Goal: Navigation & Orientation: Locate item on page

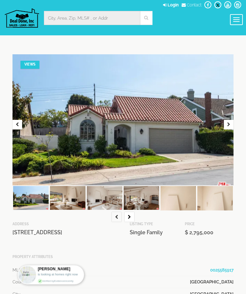
click at [132, 213] on button "button" at bounding box center [130, 217] width 10 height 10
click at [131, 215] on button "button" at bounding box center [130, 217] width 10 height 10
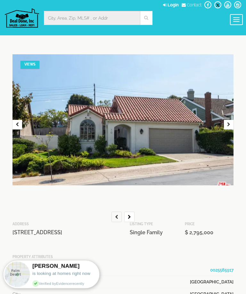
click at [117, 218] on icon "button" at bounding box center [116, 217] width 3 height 4
click at [118, 215] on icon "button" at bounding box center [116, 217] width 3 height 4
click at [131, 220] on button "button" at bounding box center [130, 217] width 10 height 10
click at [129, 220] on button "button" at bounding box center [130, 217] width 10 height 10
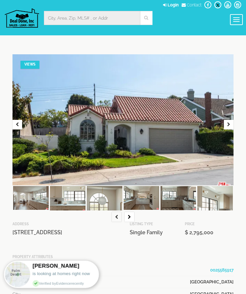
click at [129, 221] on button "button" at bounding box center [130, 217] width 10 height 10
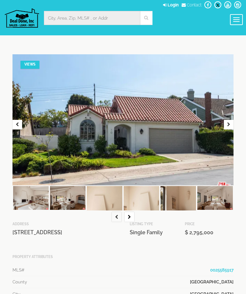
click at [228, 130] on div "Resubscribe To see more photos!" at bounding box center [123, 119] width 221 height 131
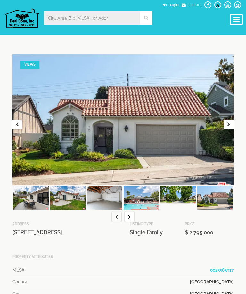
click at [230, 122] on button "button" at bounding box center [229, 125] width 10 height 10
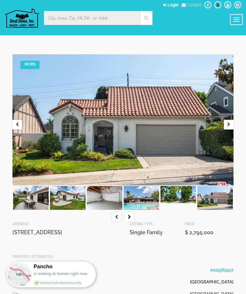
click at [230, 122] on button "button" at bounding box center [229, 125] width 10 height 10
click at [228, 124] on icon "button" at bounding box center [229, 125] width 3 height 4
click at [108, 201] on img at bounding box center [105, 198] width 36 height 24
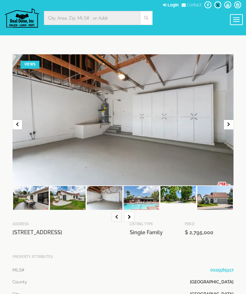
click at [145, 200] on img at bounding box center [142, 198] width 36 height 24
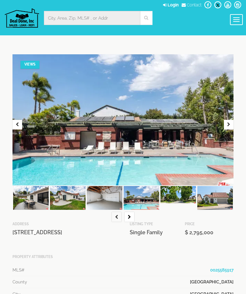
click at [178, 201] on img at bounding box center [179, 194] width 36 height 17
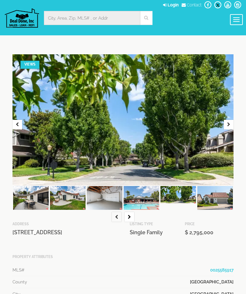
click at [213, 201] on img at bounding box center [216, 198] width 36 height 24
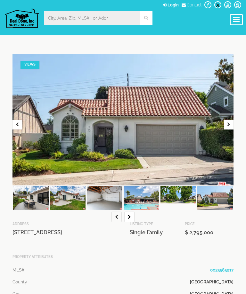
click at [215, 201] on img at bounding box center [216, 198] width 36 height 24
click at [229, 125] on icon "button" at bounding box center [229, 125] width 3 height 4
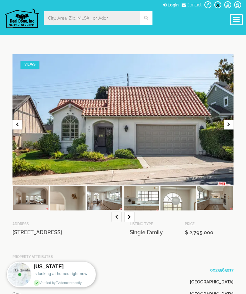
click at [72, 199] on img at bounding box center [68, 213] width 36 height 54
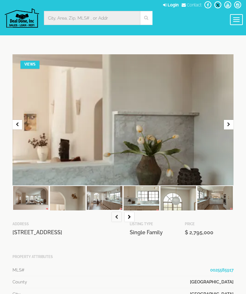
click at [107, 202] on img at bounding box center [105, 198] width 36 height 24
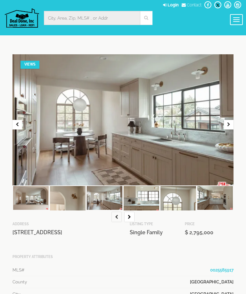
click at [139, 200] on img at bounding box center [142, 198] width 36 height 25
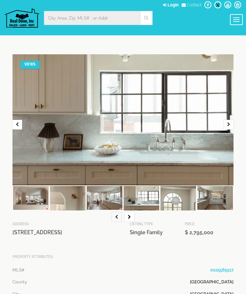
click at [171, 201] on img at bounding box center [179, 213] width 36 height 54
click at [173, 201] on img at bounding box center [179, 213] width 36 height 54
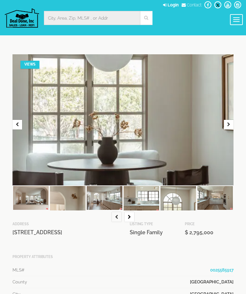
click at [210, 201] on img at bounding box center [216, 198] width 36 height 24
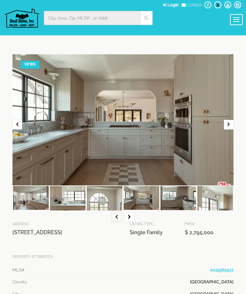
click at [77, 199] on img at bounding box center [68, 198] width 36 height 25
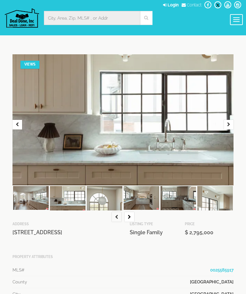
click at [144, 201] on img at bounding box center [142, 198] width 36 height 24
click at [177, 201] on img at bounding box center [179, 198] width 36 height 24
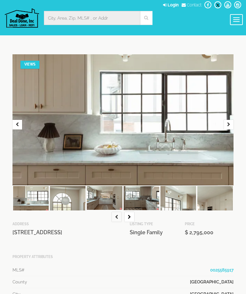
click at [113, 198] on img at bounding box center [105, 198] width 36 height 24
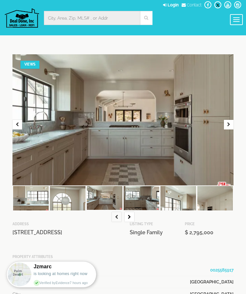
click at [142, 202] on img at bounding box center [142, 198] width 36 height 24
click at [146, 202] on img at bounding box center [142, 198] width 36 height 24
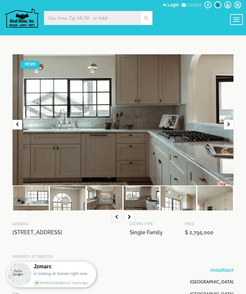
click at [177, 199] on img at bounding box center [179, 213] width 36 height 54
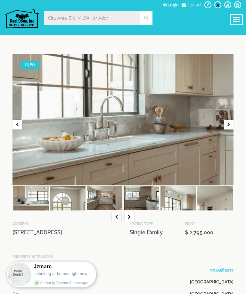
click at [212, 201] on img at bounding box center [216, 213] width 36 height 54
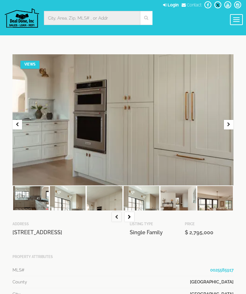
click at [147, 202] on img at bounding box center [142, 213] width 36 height 54
click at [142, 199] on img at bounding box center [142, 213] width 36 height 54
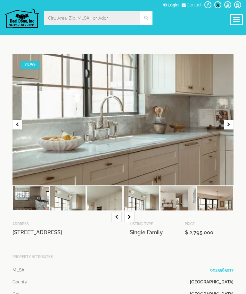
click at [177, 201] on img at bounding box center [179, 200] width 36 height 28
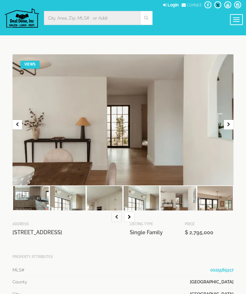
click at [213, 199] on img at bounding box center [216, 209] width 36 height 47
click at [215, 198] on img at bounding box center [216, 209] width 36 height 47
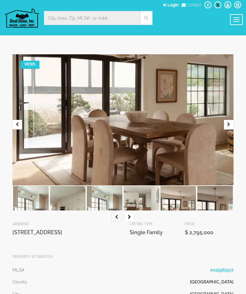
click at [169, 198] on img at bounding box center [179, 209] width 36 height 47
click at [179, 198] on img at bounding box center [179, 209] width 36 height 47
click at [181, 197] on img at bounding box center [179, 209] width 36 height 47
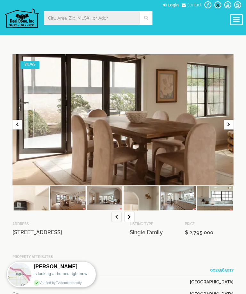
click at [72, 200] on img at bounding box center [68, 198] width 36 height 24
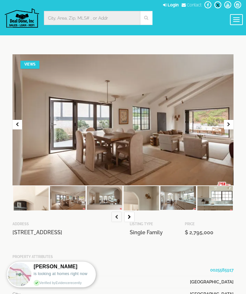
click at [106, 198] on img at bounding box center [105, 198] width 36 height 24
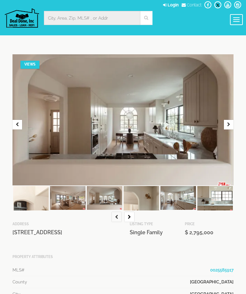
click at [144, 197] on img at bounding box center [142, 213] width 36 height 54
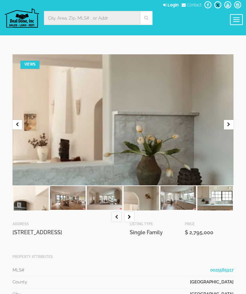
click at [175, 202] on img at bounding box center [179, 198] width 36 height 24
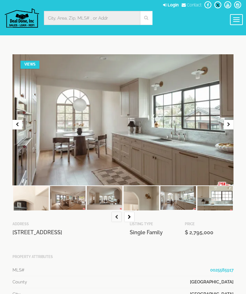
click at [211, 202] on img at bounding box center [216, 198] width 36 height 25
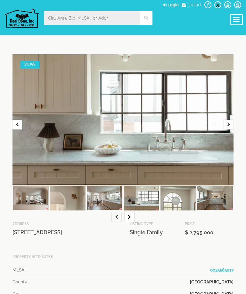
click at [184, 200] on img at bounding box center [179, 213] width 36 height 54
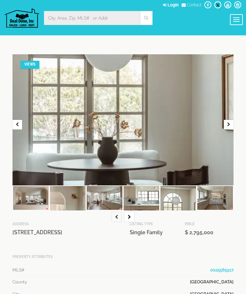
click at [211, 201] on img at bounding box center [216, 198] width 36 height 24
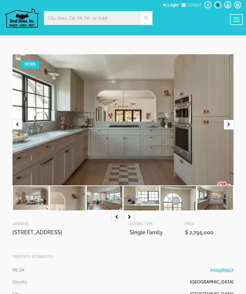
click at [218, 200] on img at bounding box center [216, 198] width 36 height 24
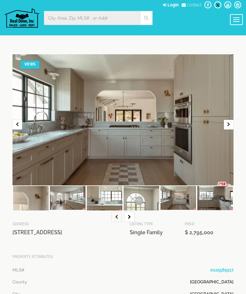
click at [184, 202] on img at bounding box center [179, 198] width 36 height 24
click at [183, 200] on img at bounding box center [179, 198] width 36 height 24
click at [228, 126] on icon "button" at bounding box center [229, 125] width 3 height 4
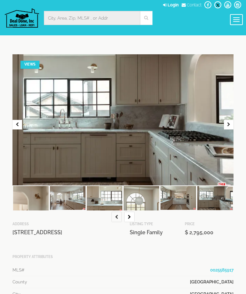
click at [130, 216] on icon "button" at bounding box center [129, 217] width 3 height 4
